Goal: Check status: Check status

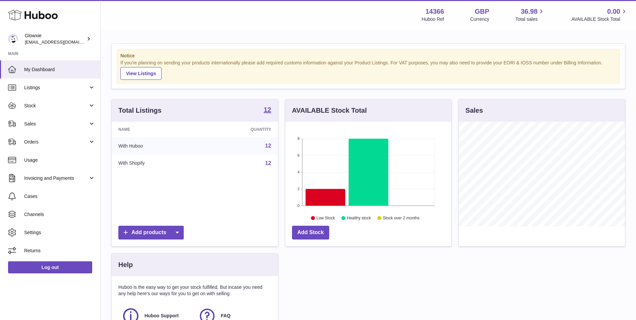
scroll to position [105, 166]
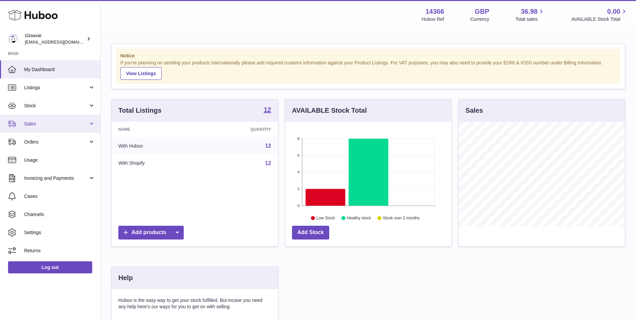
click at [71, 126] on span "Sales" at bounding box center [56, 124] width 64 height 6
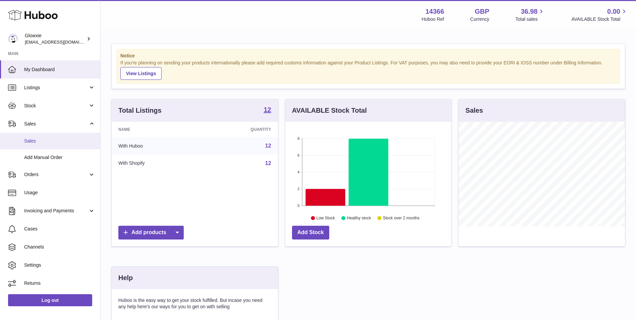
click at [71, 135] on link "Sales" at bounding box center [50, 141] width 100 height 16
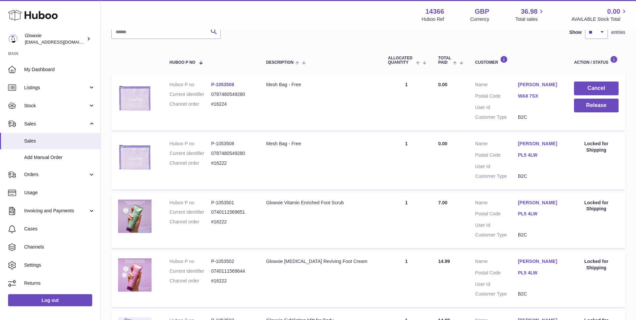
scroll to position [196, 0]
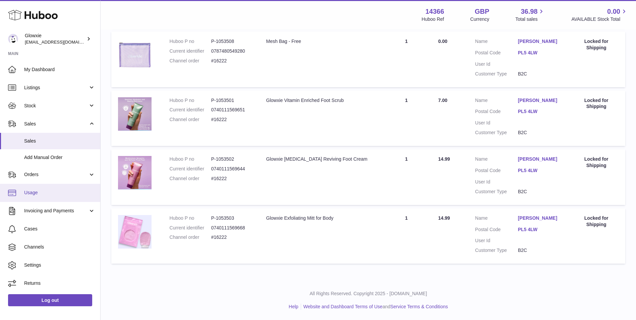
click at [62, 192] on span "Usage" at bounding box center [59, 192] width 71 height 6
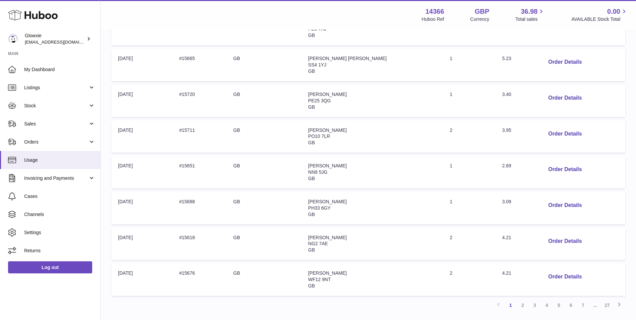
scroll to position [268, 0]
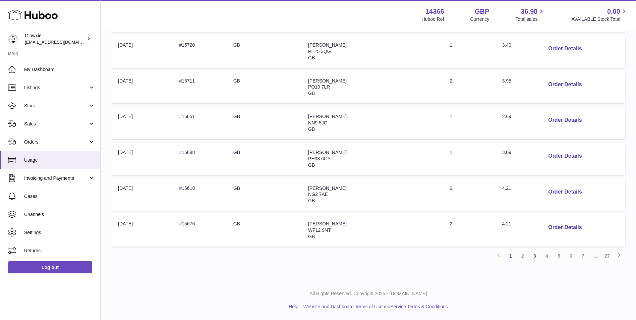
click at [533, 256] on link "3" at bounding box center [535, 256] width 12 height 12
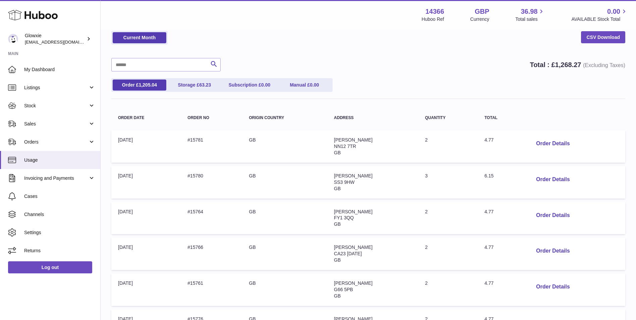
scroll to position [268, 0]
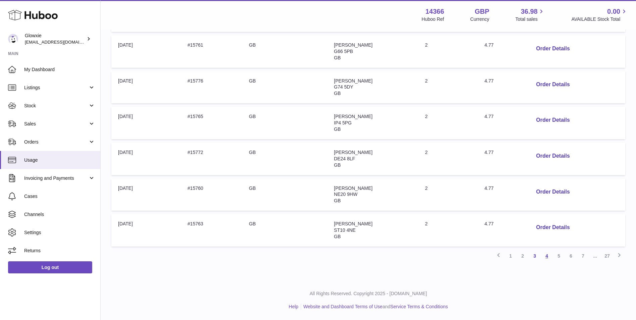
click at [546, 257] on link "4" at bounding box center [547, 256] width 12 height 12
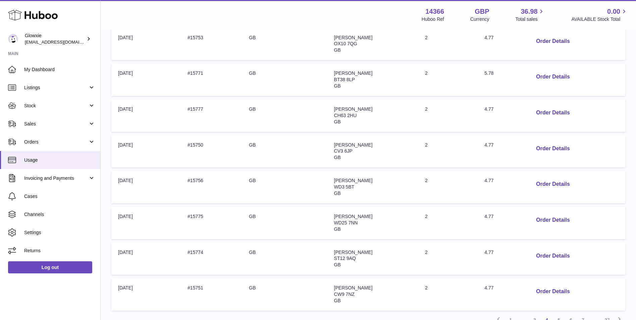
scroll to position [254, 0]
